Goal: Task Accomplishment & Management: Manage account settings

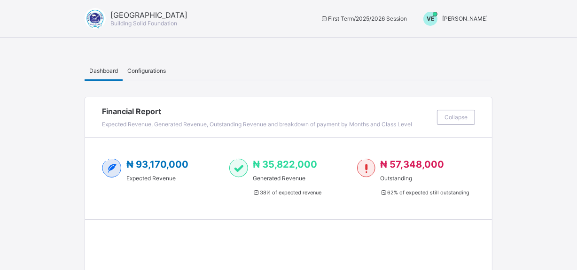
click at [472, 19] on span "[PERSON_NAME]" at bounding box center [465, 18] width 46 height 7
click at [464, 39] on span "Switch to Admin View" at bounding box center [452, 40] width 71 height 11
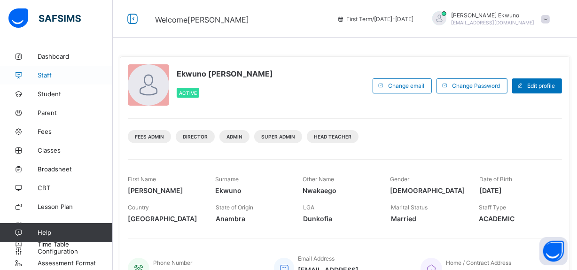
click at [46, 76] on span "Staff" at bounding box center [75, 75] width 75 height 8
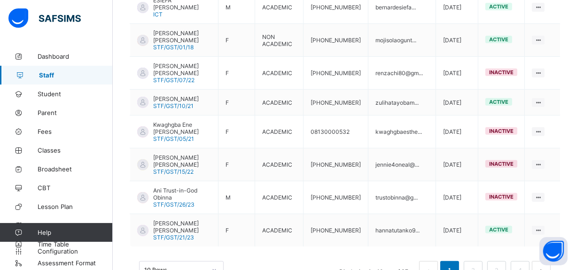
scroll to position [364, 0]
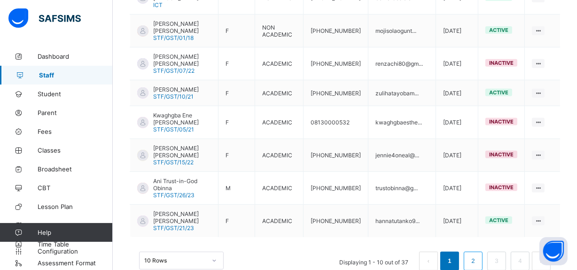
click at [477, 255] on link "2" at bounding box center [472, 261] width 9 height 12
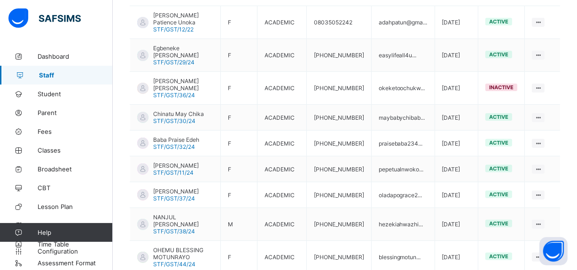
scroll to position [344, 0]
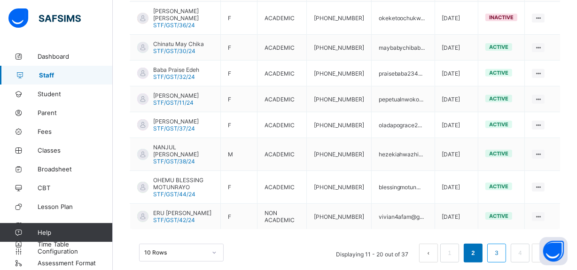
click at [501, 247] on link "3" at bounding box center [496, 253] width 9 height 12
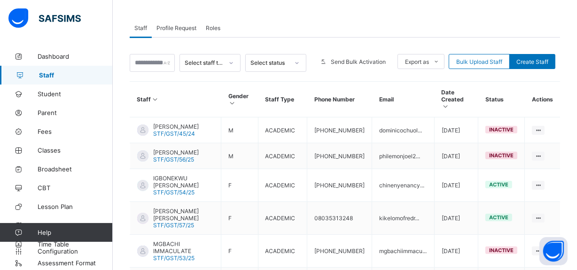
scroll to position [337, 0]
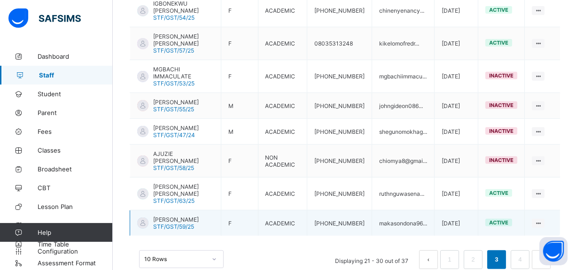
click at [175, 216] on span "[PERSON_NAME]" at bounding box center [176, 219] width 46 height 7
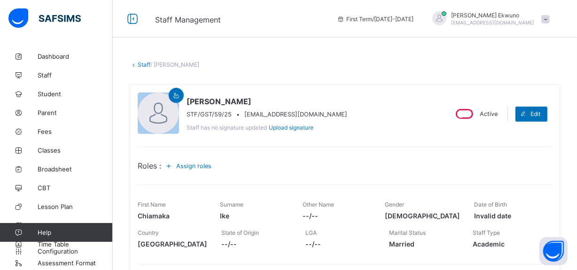
click at [195, 168] on span "Assign roles" at bounding box center [193, 166] width 35 height 7
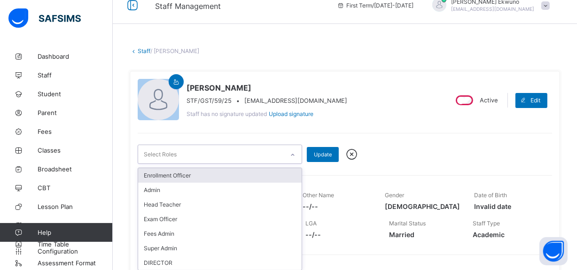
click at [195, 164] on div "option Enrollment Officer focused, 1 of 7. 7 results available. Use Up and Down…" at bounding box center [220, 154] width 164 height 19
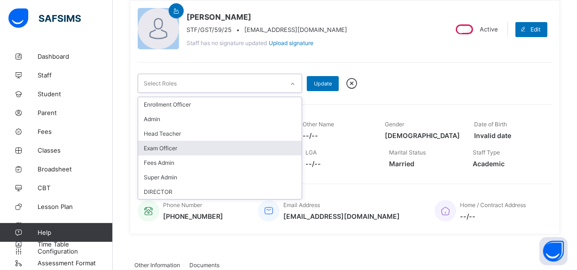
scroll to position [89, 0]
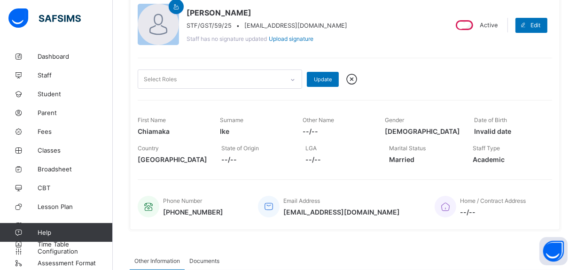
click at [351, 79] on icon at bounding box center [351, 79] width 16 height 14
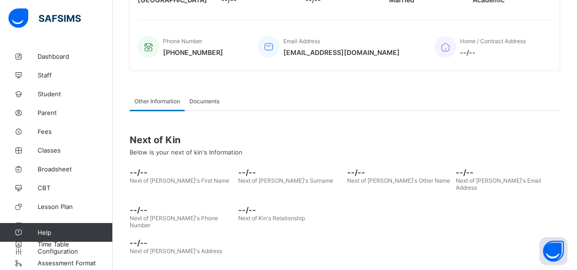
scroll to position [8, 0]
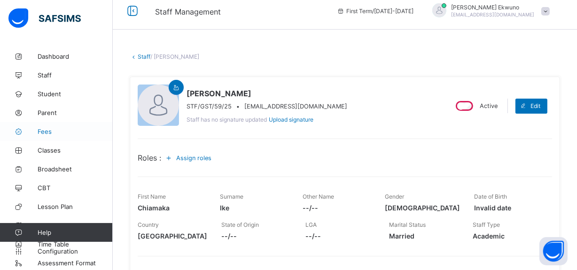
click at [48, 131] on span "Fees" at bounding box center [75, 132] width 75 height 8
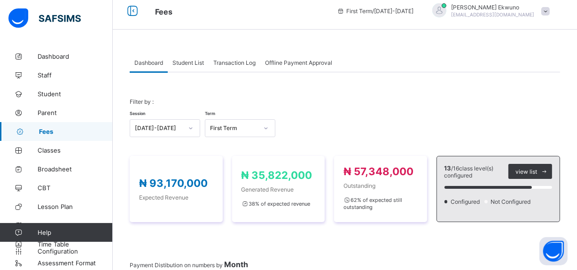
click at [351, 136] on div "Session [DATE]-[DATE] Term First Term" at bounding box center [345, 123] width 430 height 27
